Goal: Task Accomplishment & Management: Use online tool/utility

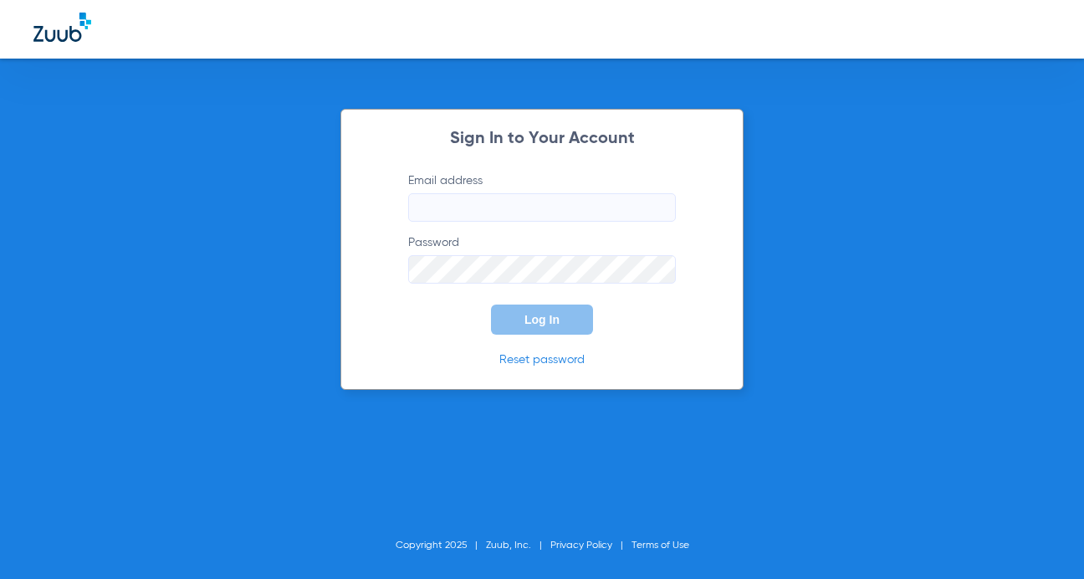
type input "[PERSON_NAME][EMAIL_ADDRESS][DOMAIN_NAME]"
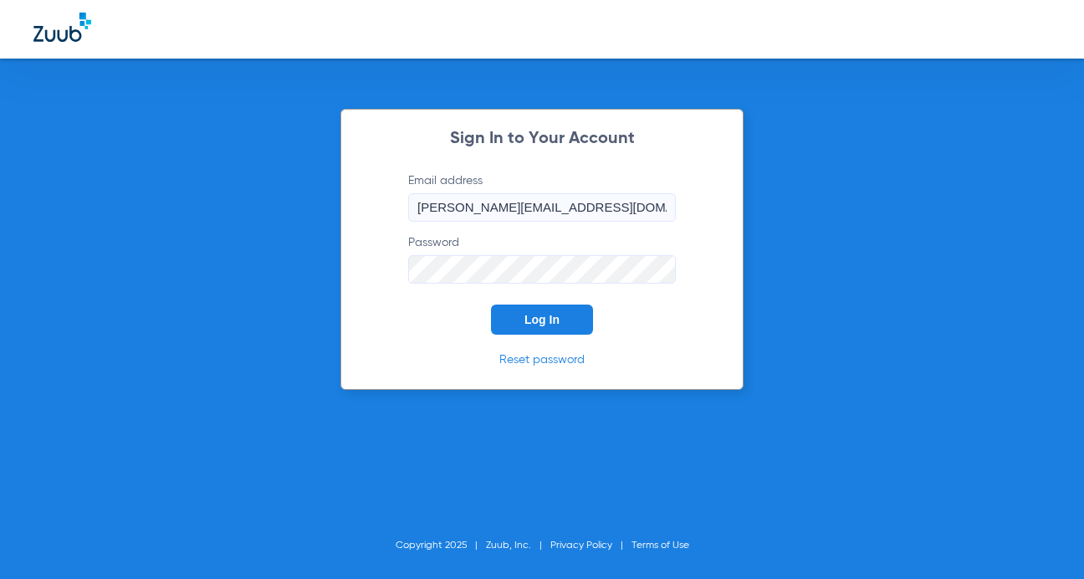
click at [570, 332] on button "Log In" at bounding box center [542, 319] width 102 height 30
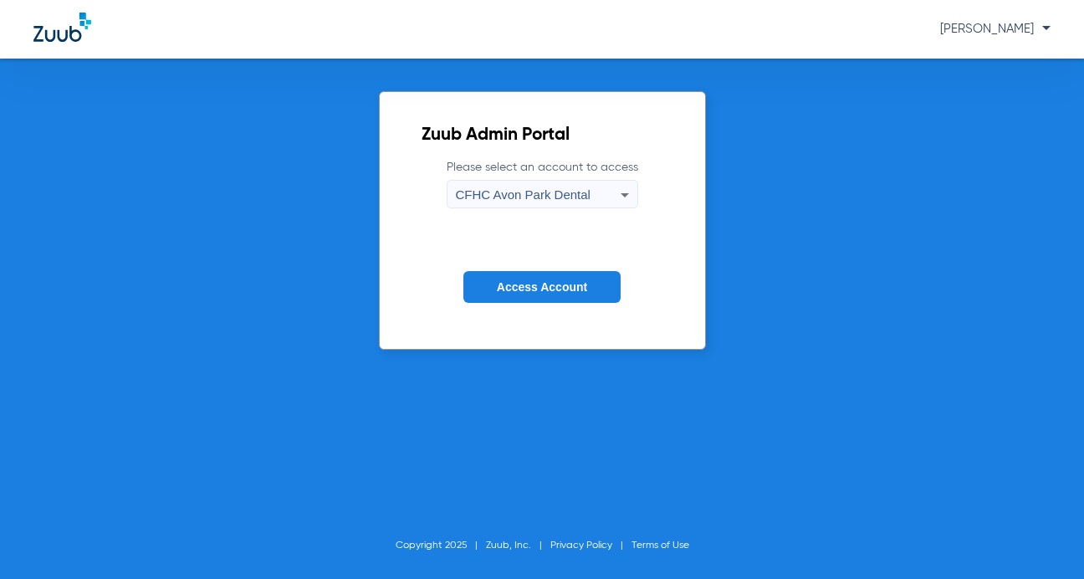
click at [598, 188] on div "CFHC Avon Park Dental" at bounding box center [538, 195] width 165 height 28
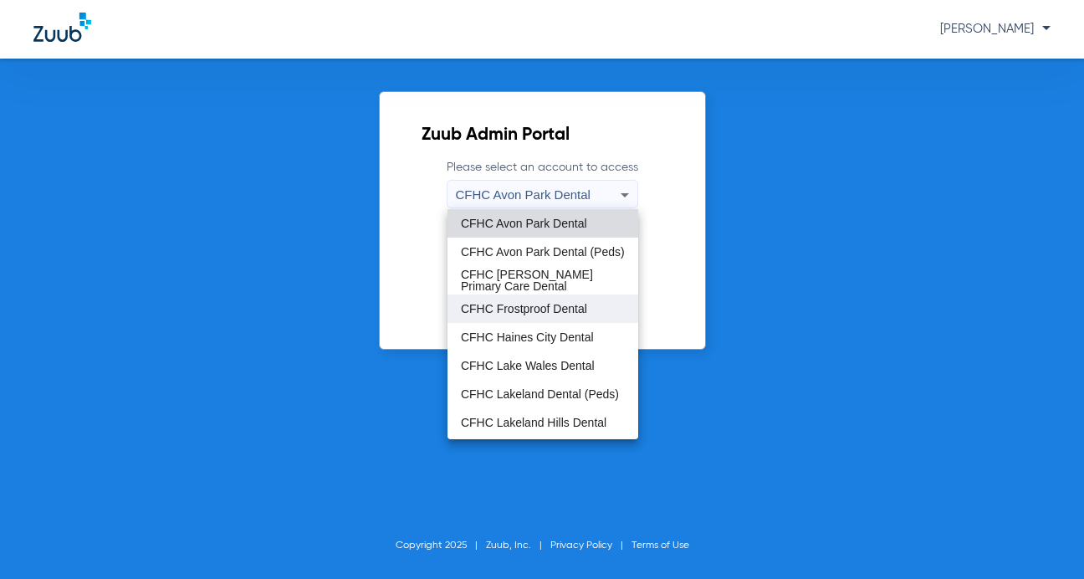
scroll to position [111, 0]
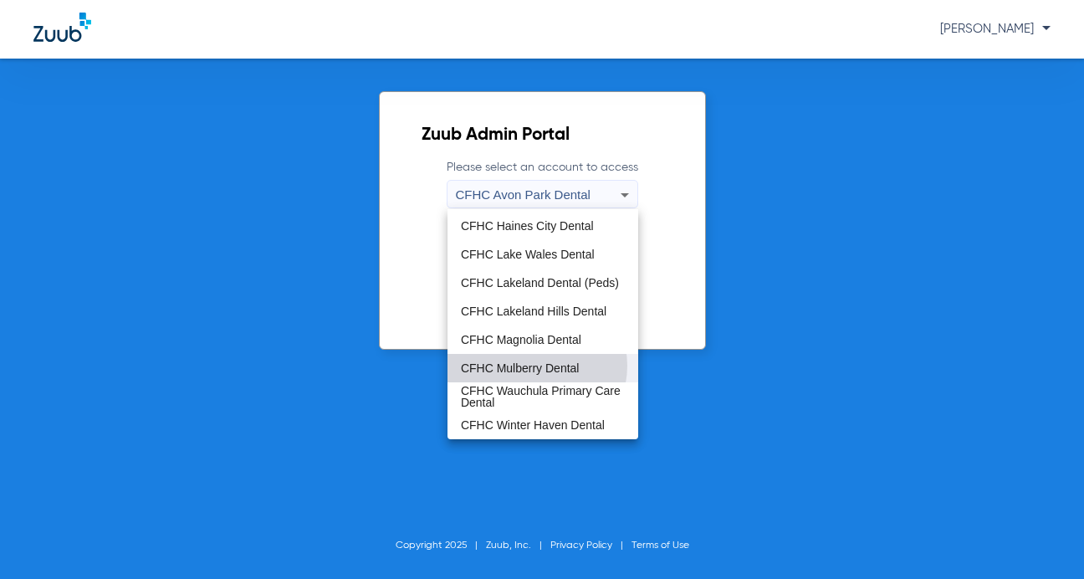
click at [535, 366] on span "CFHC Mulberry Dental" at bounding box center [520, 368] width 119 height 12
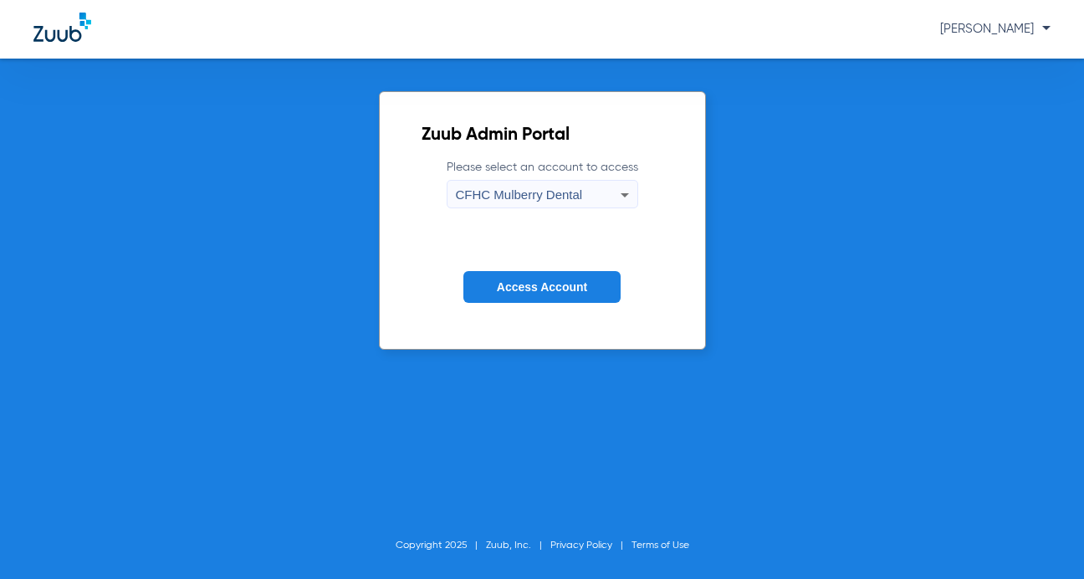
click at [552, 289] on span "Access Account" at bounding box center [542, 286] width 90 height 13
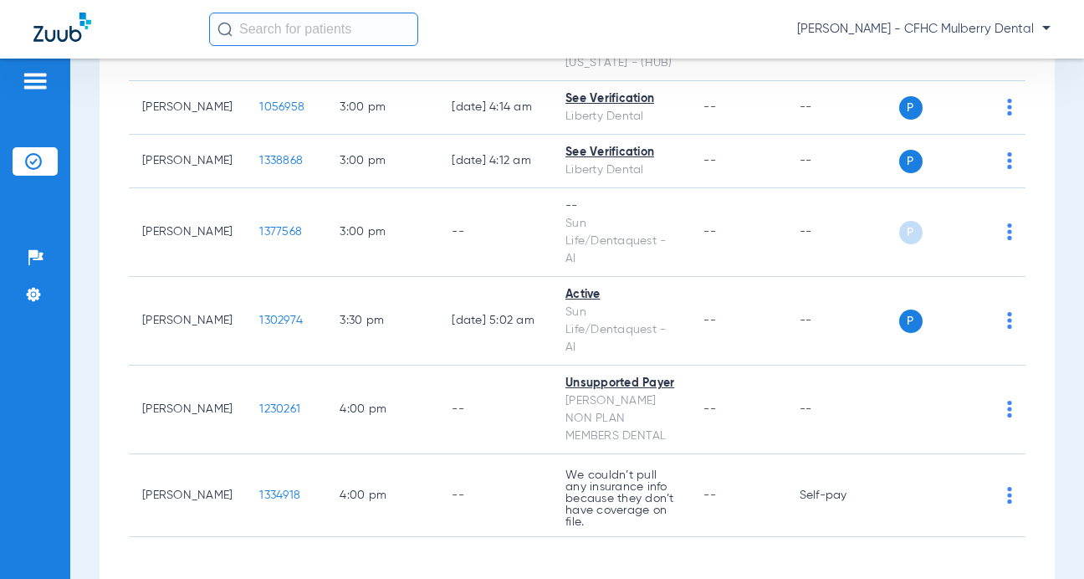
scroll to position [1821, 0]
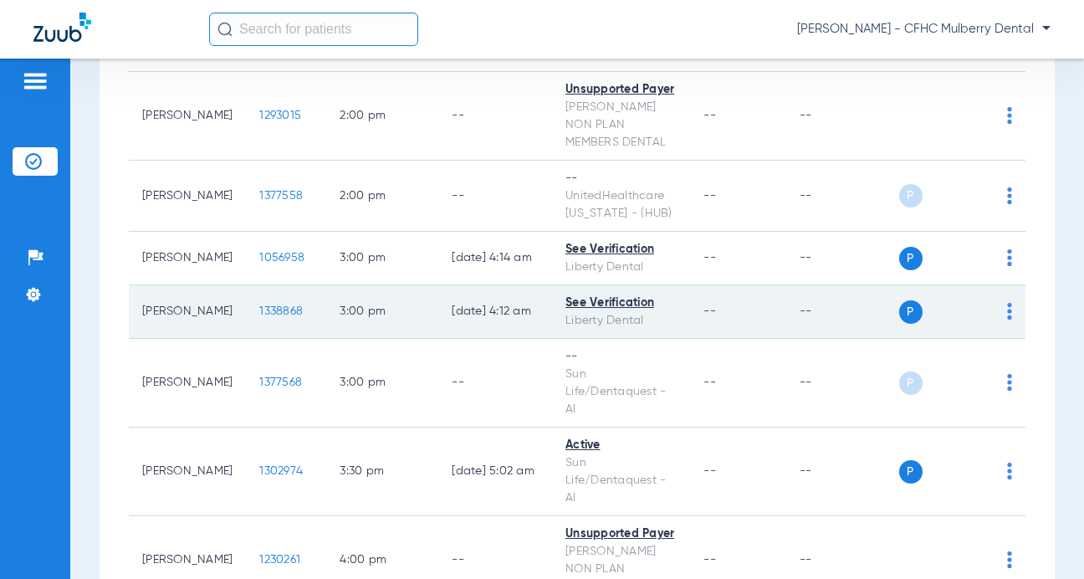
click at [259, 317] on span "1338868" at bounding box center [280, 311] width 43 height 12
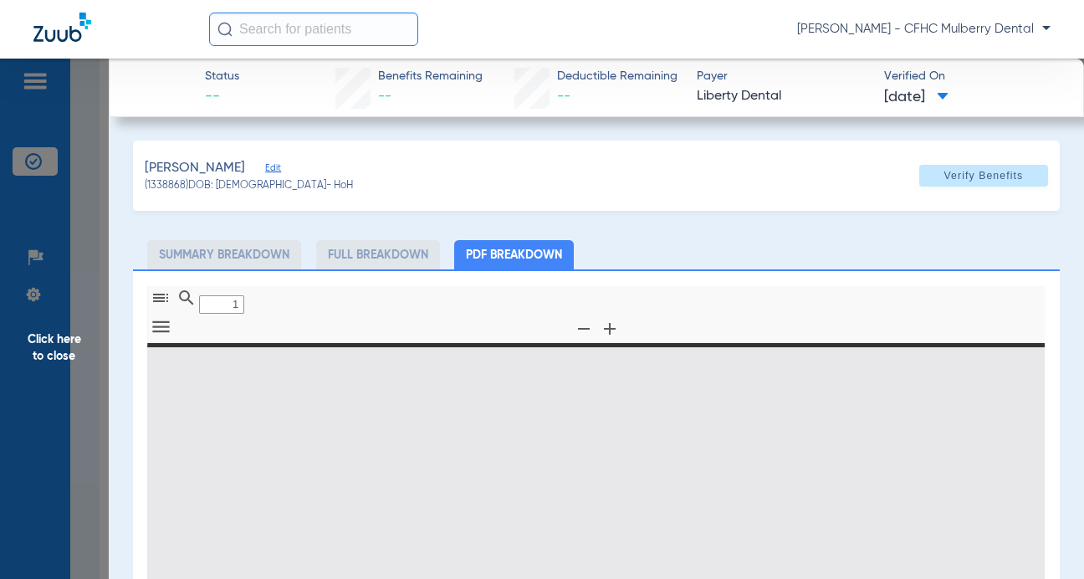
type input "0"
select select "page-width"
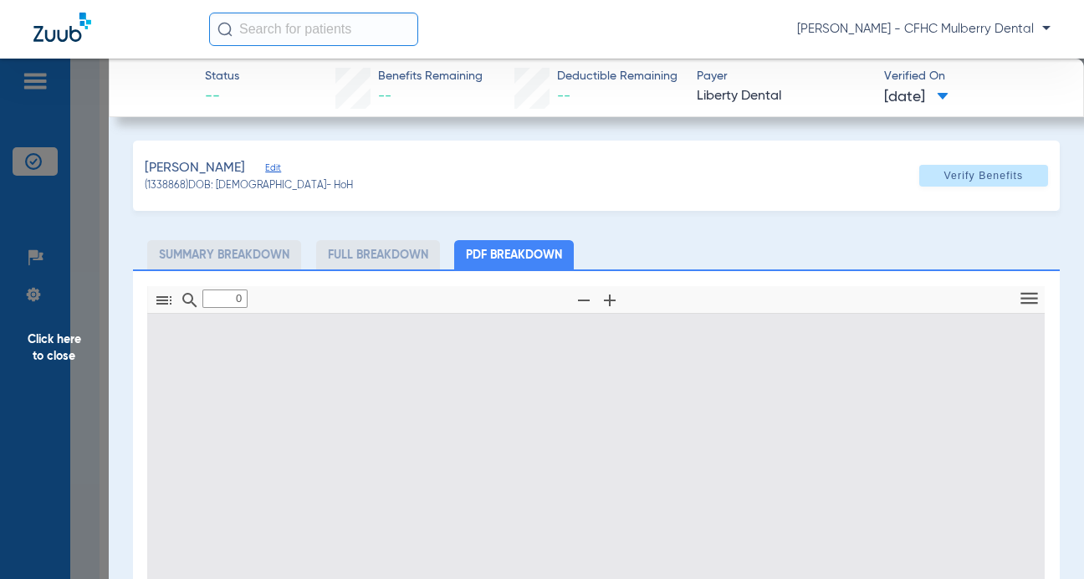
type input "1"
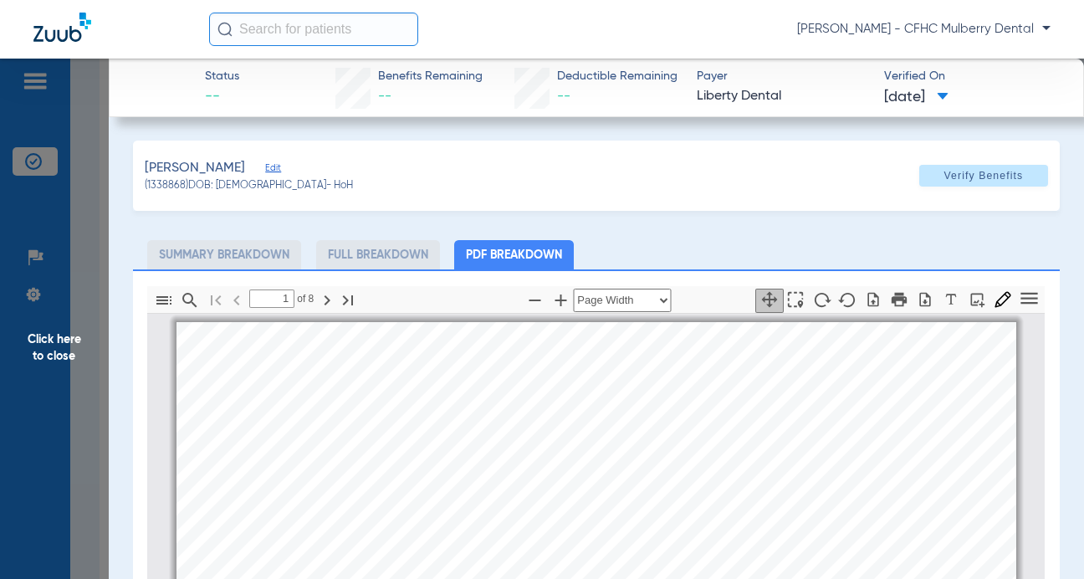
scroll to position [8, 0]
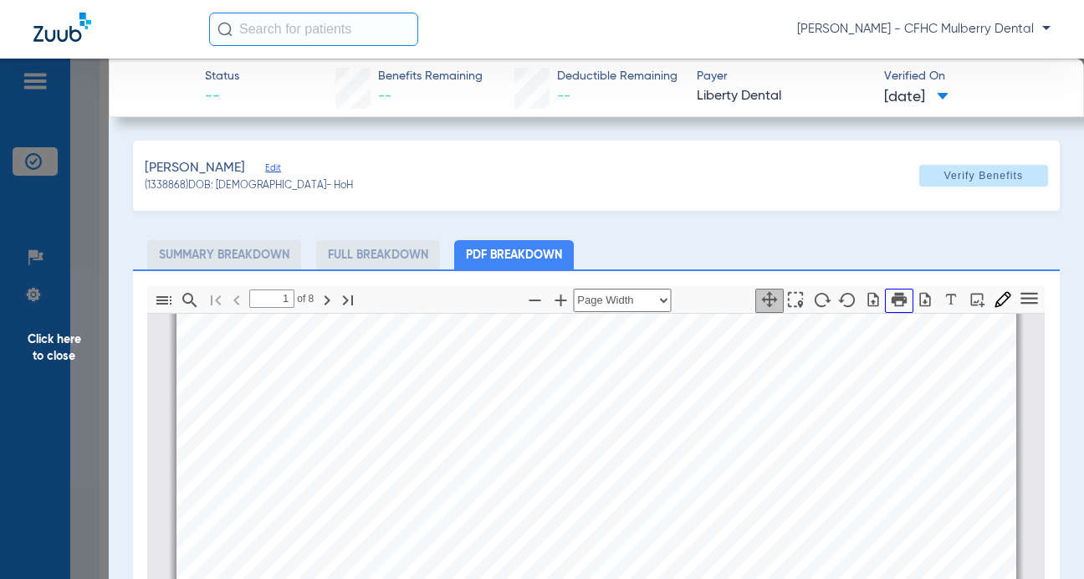
click at [890, 307] on icon "button" at bounding box center [899, 299] width 18 height 18
click at [892, 300] on icon "button" at bounding box center [899, 299] width 15 height 14
